Goal: Use online tool/utility: Utilize a website feature to perform a specific function

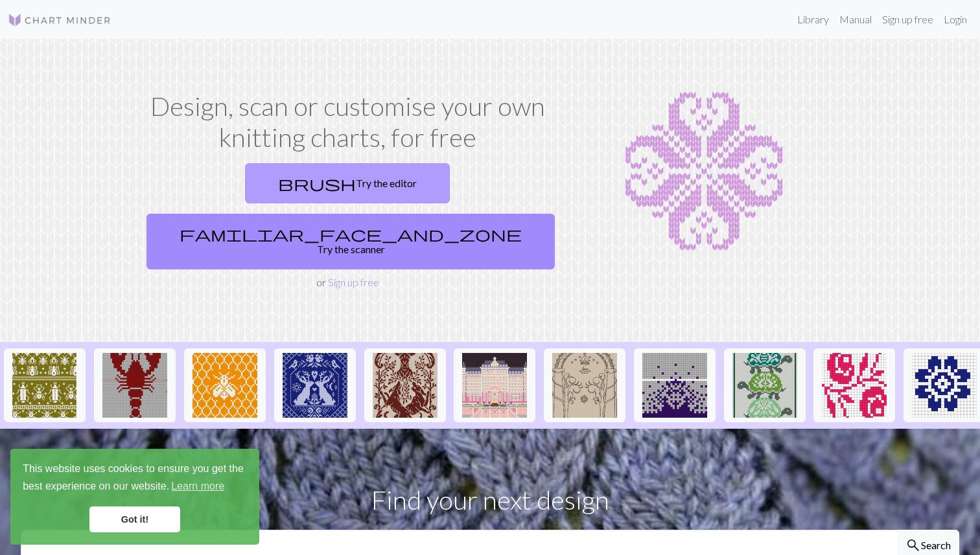
click at [267, 180] on link "brush Try the editor" at bounding box center [347, 183] width 205 height 40
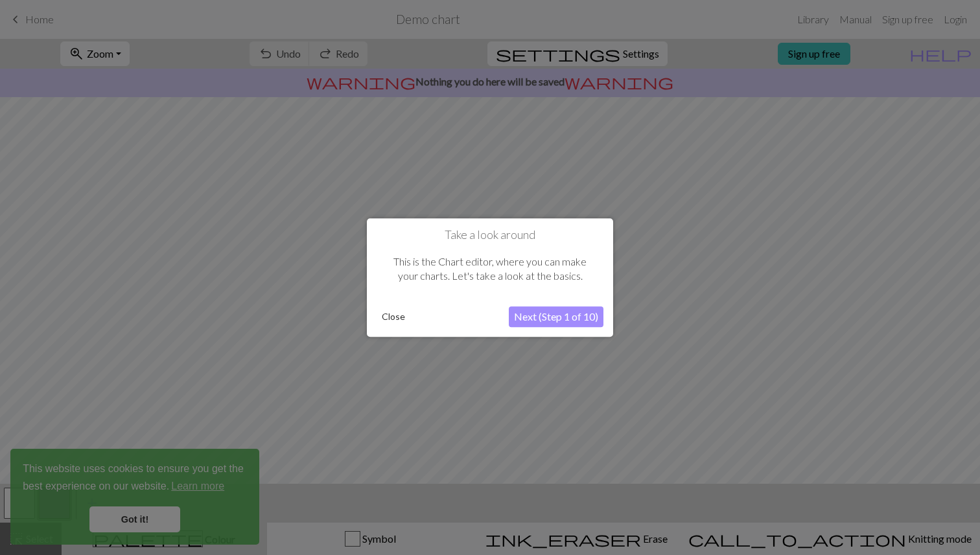
click at [408, 316] on button "Close" at bounding box center [394, 316] width 34 height 19
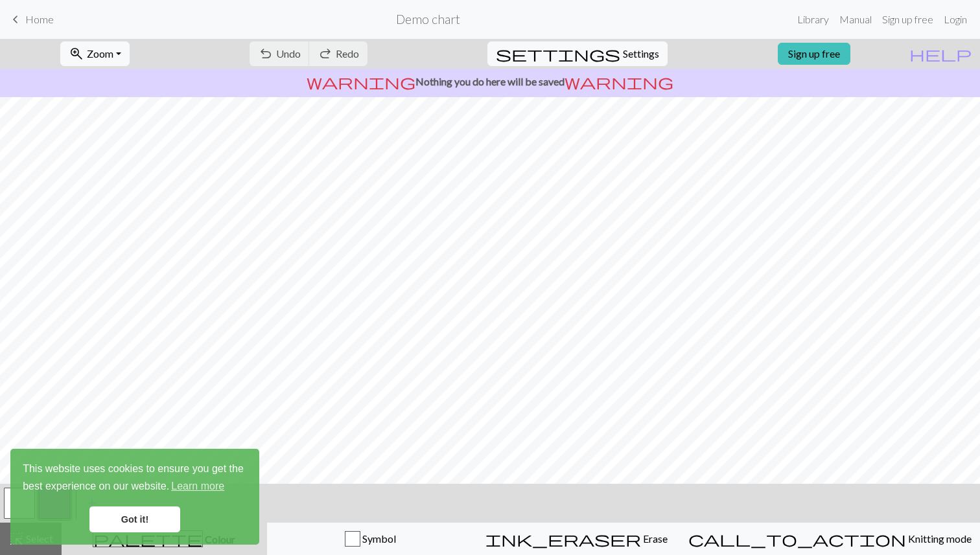
scroll to position [86, 0]
click at [20, 12] on span "keyboard_arrow_left" at bounding box center [16, 19] width 16 height 18
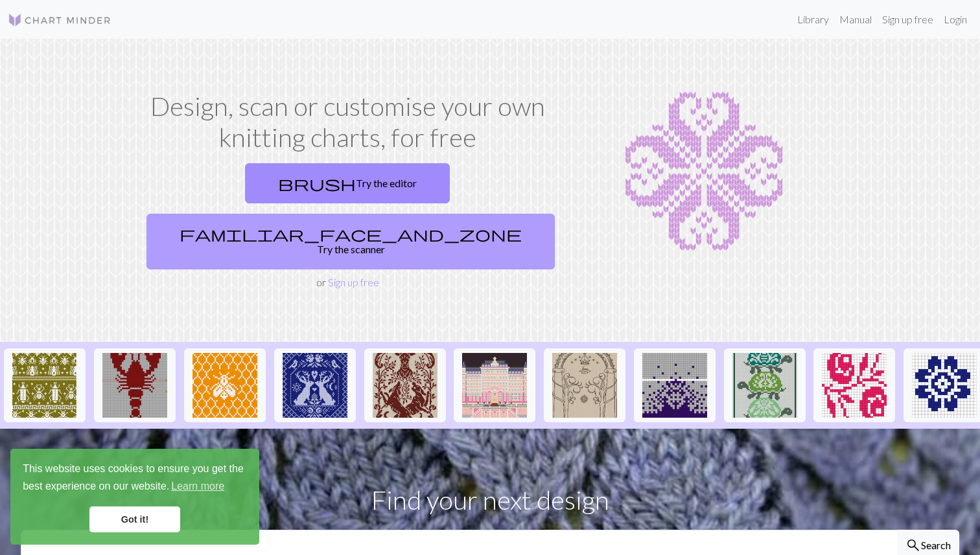
click at [415, 225] on span "familiar_face_and_zone" at bounding box center [351, 234] width 342 height 18
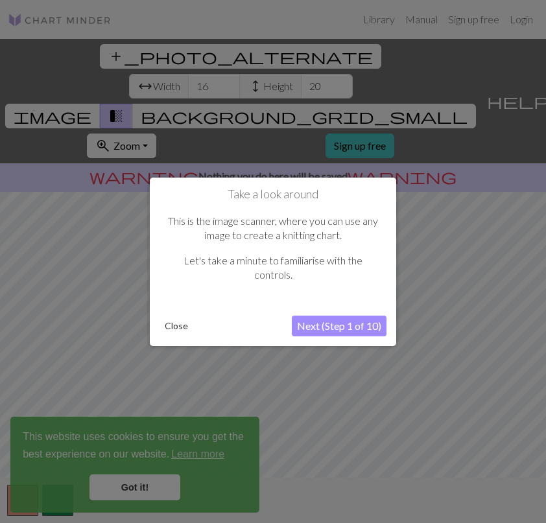
click at [316, 323] on button "Next (Step 1 of 10)" at bounding box center [339, 326] width 95 height 21
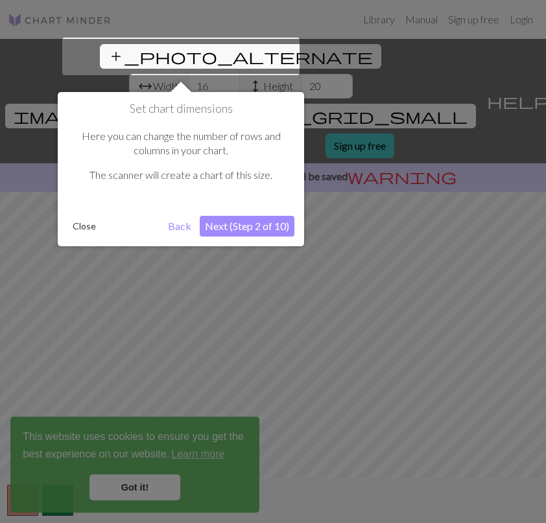
click at [82, 226] on button "Close" at bounding box center [84, 225] width 34 height 19
